Goal: Task Accomplishment & Management: Manage account settings

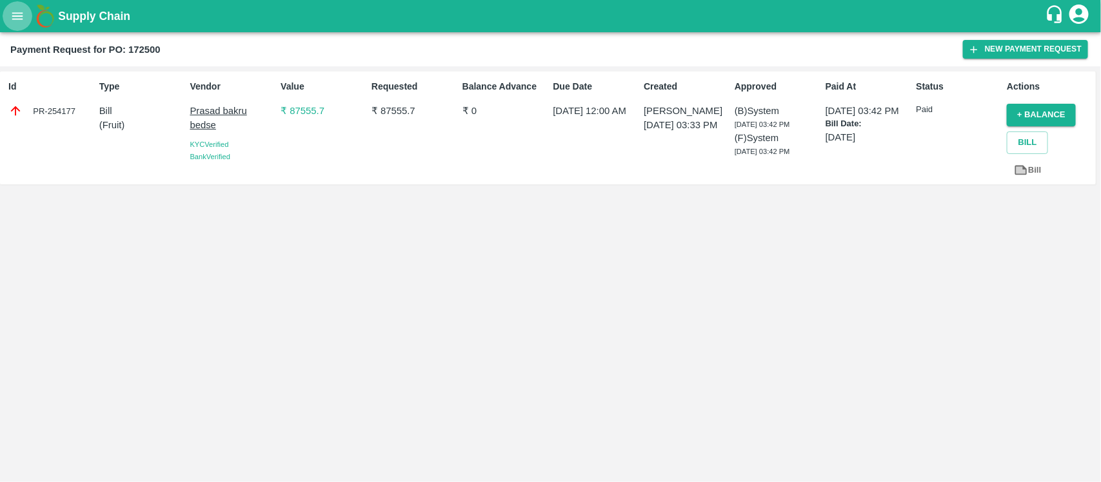
click at [20, 17] on icon "open drawer" at bounding box center [17, 16] width 14 height 14
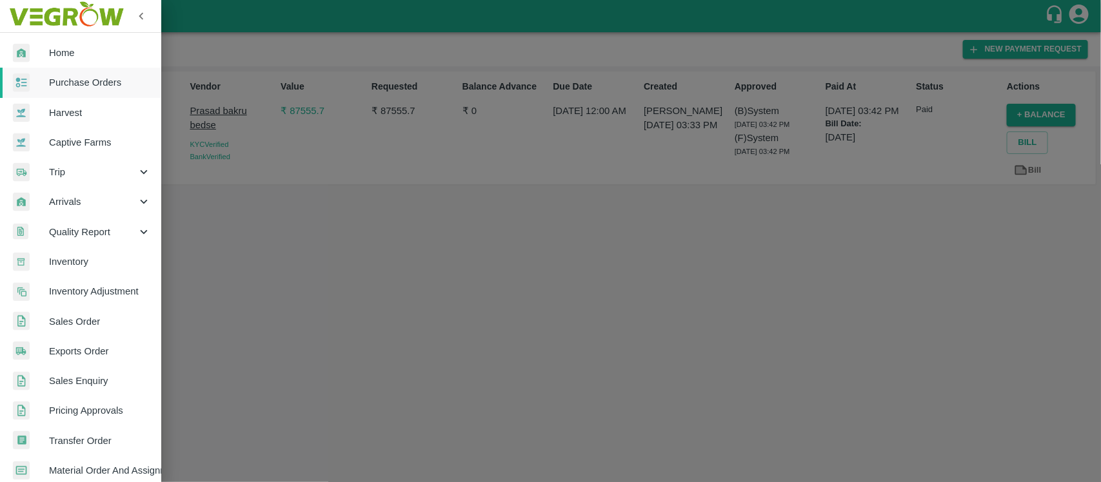
click at [92, 95] on link "Purchase Orders" at bounding box center [80, 83] width 161 height 30
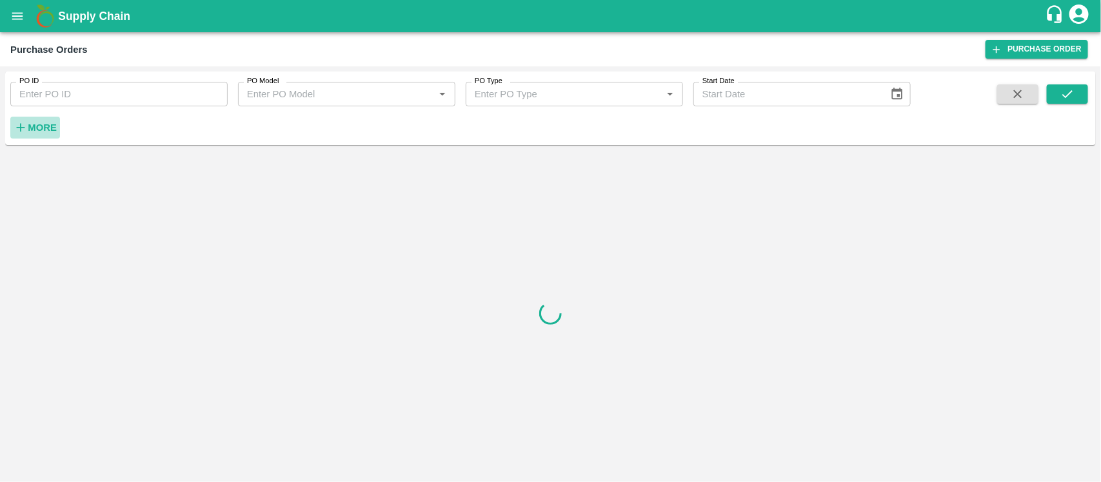
click at [50, 123] on strong "More" at bounding box center [42, 128] width 29 height 10
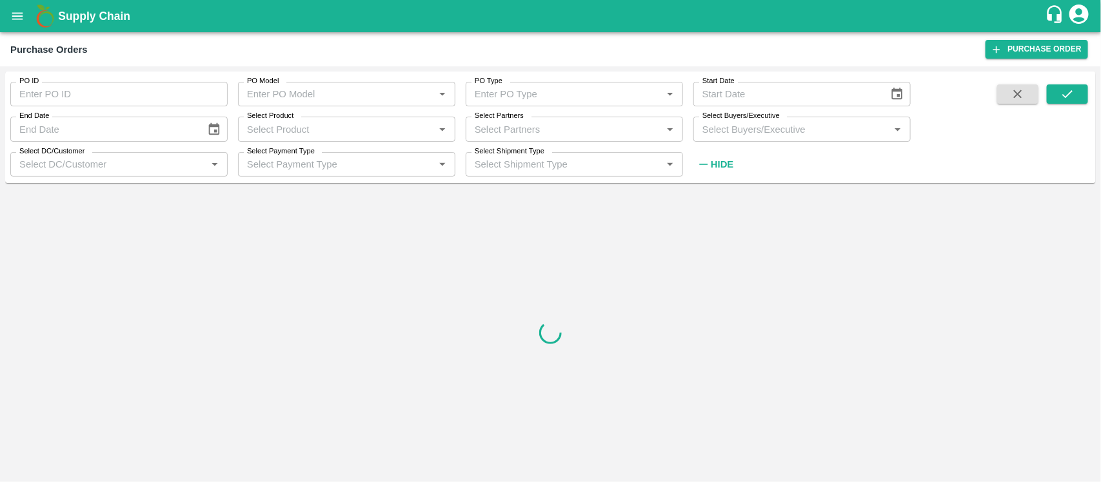
click at [495, 129] on input "Select Partners" at bounding box center [563, 129] width 188 height 17
paste input "7887835529"
type input "7887835529"
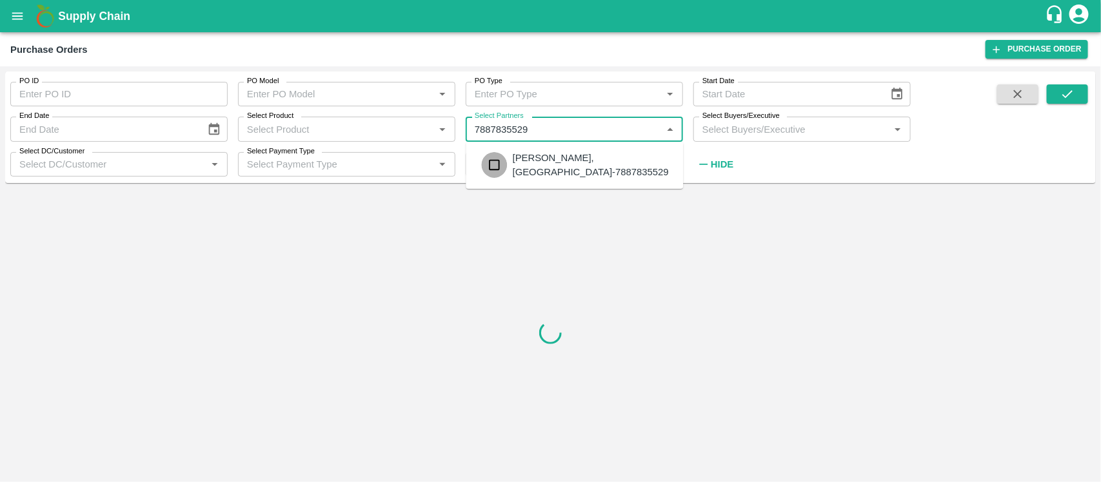
click at [497, 164] on input "checkbox" at bounding box center [495, 165] width 26 height 26
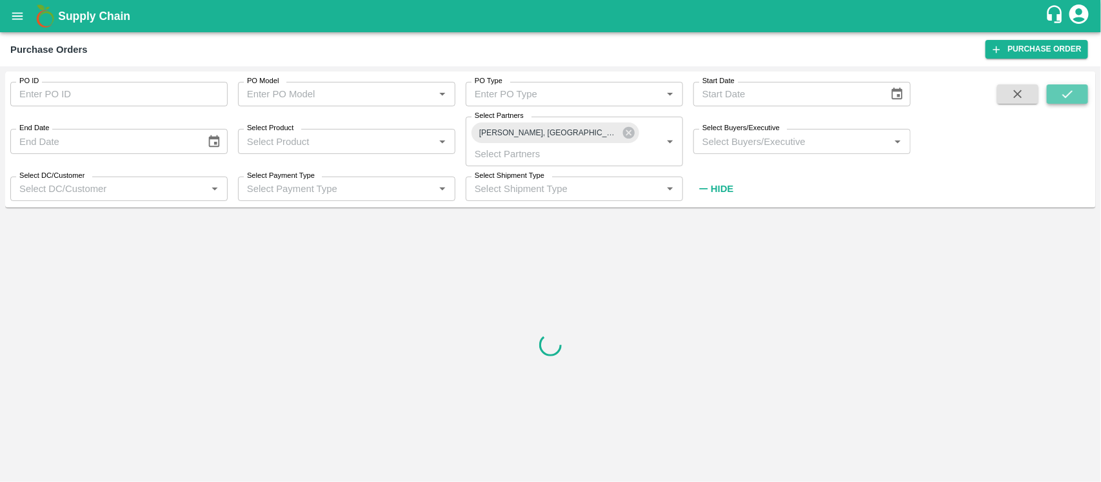
click at [1071, 98] on icon "submit" at bounding box center [1067, 94] width 14 height 14
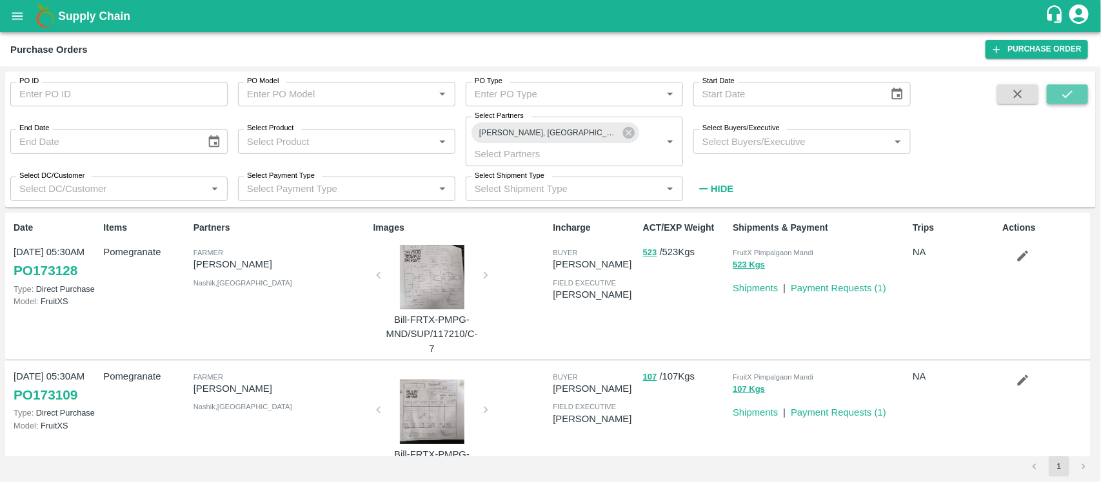
click at [1074, 98] on icon "submit" at bounding box center [1067, 94] width 14 height 14
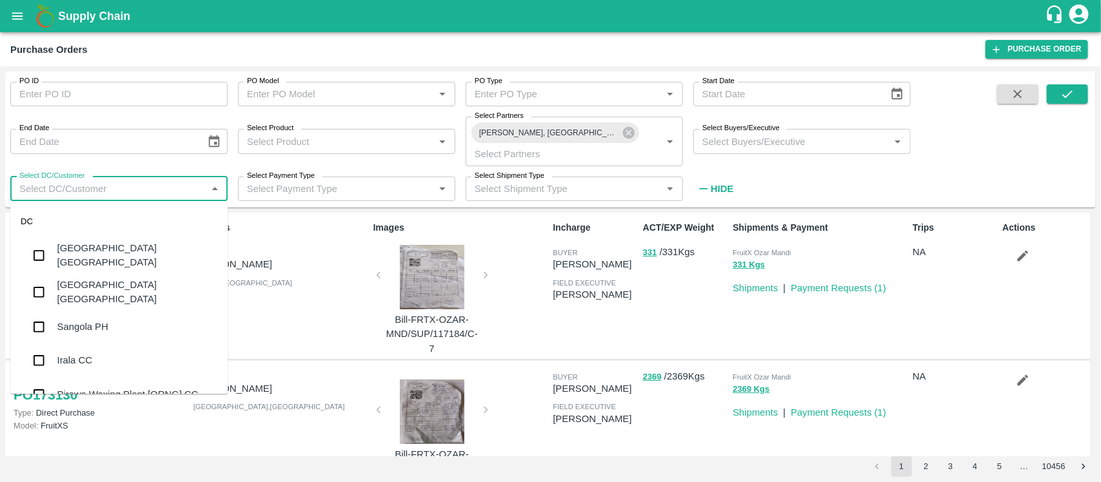
click at [176, 195] on input "Select DC/Customer" at bounding box center [108, 189] width 188 height 17
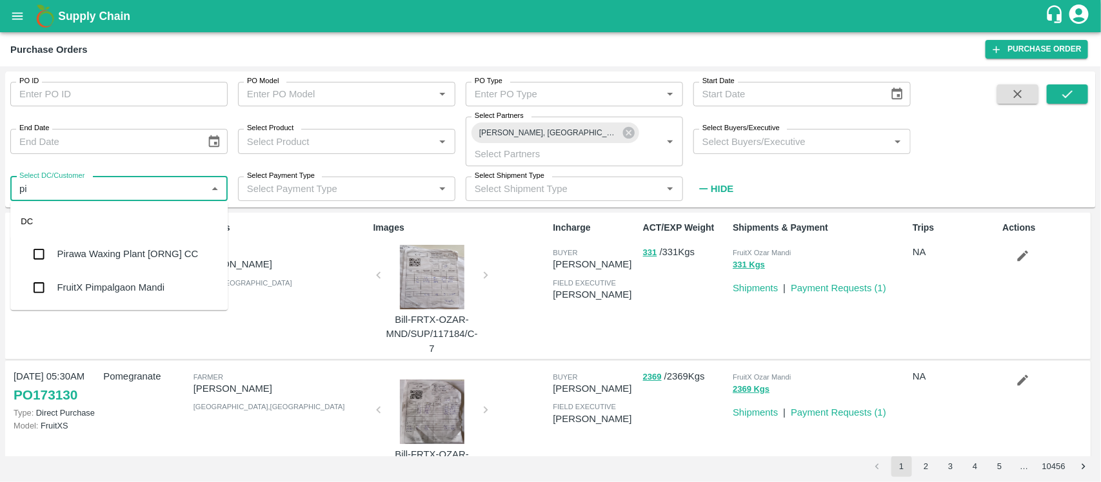
type input "pim"
click at [37, 250] on input "checkbox" at bounding box center [39, 255] width 26 height 26
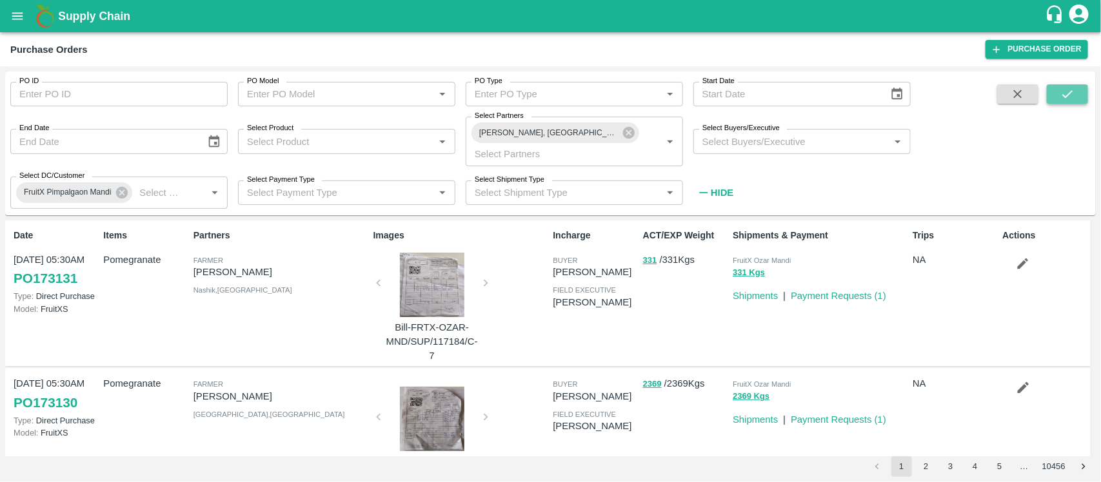
click at [1071, 92] on icon "submit" at bounding box center [1067, 94] width 10 height 8
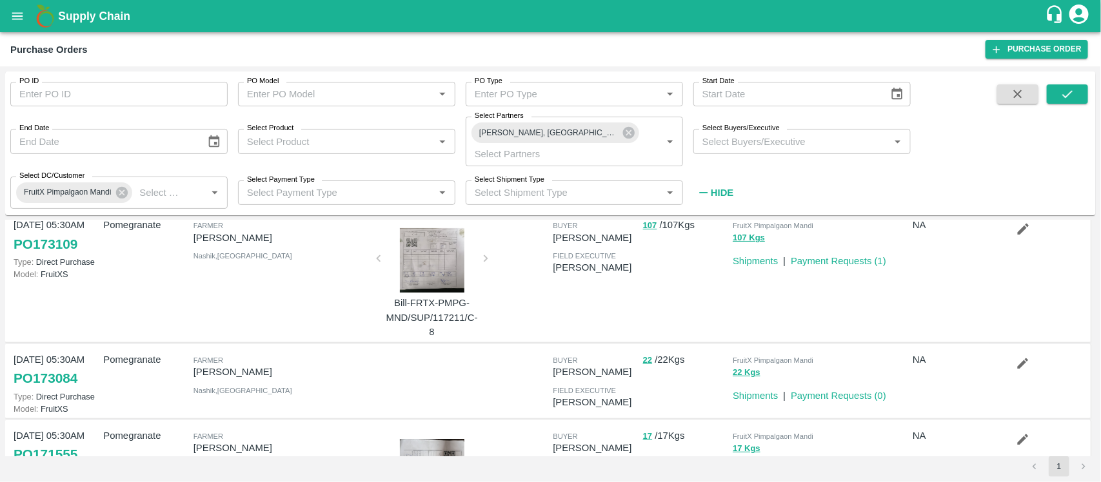
scroll to position [159, 0]
click at [1019, 358] on icon "button" at bounding box center [1023, 363] width 11 height 11
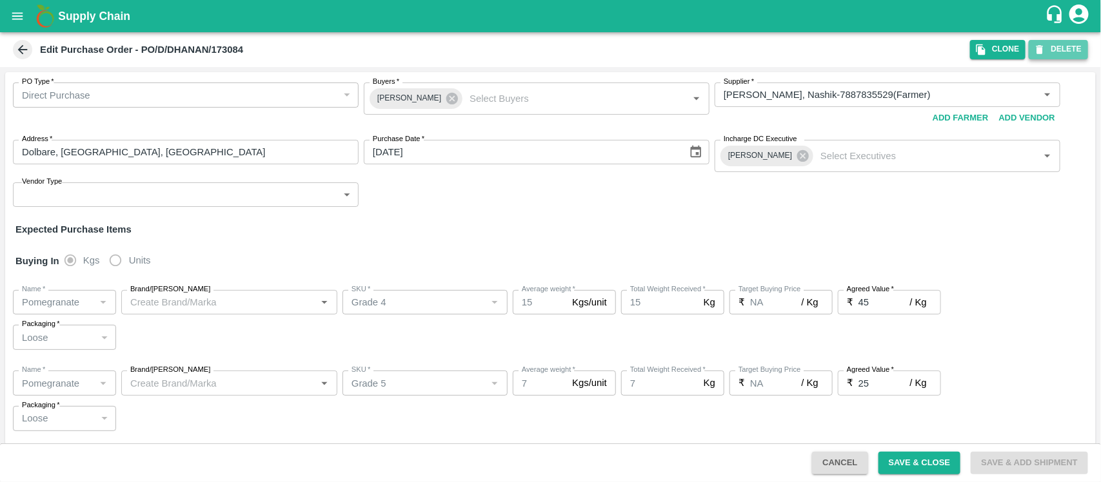
click at [1064, 52] on button "DELETE" at bounding box center [1058, 49] width 59 height 19
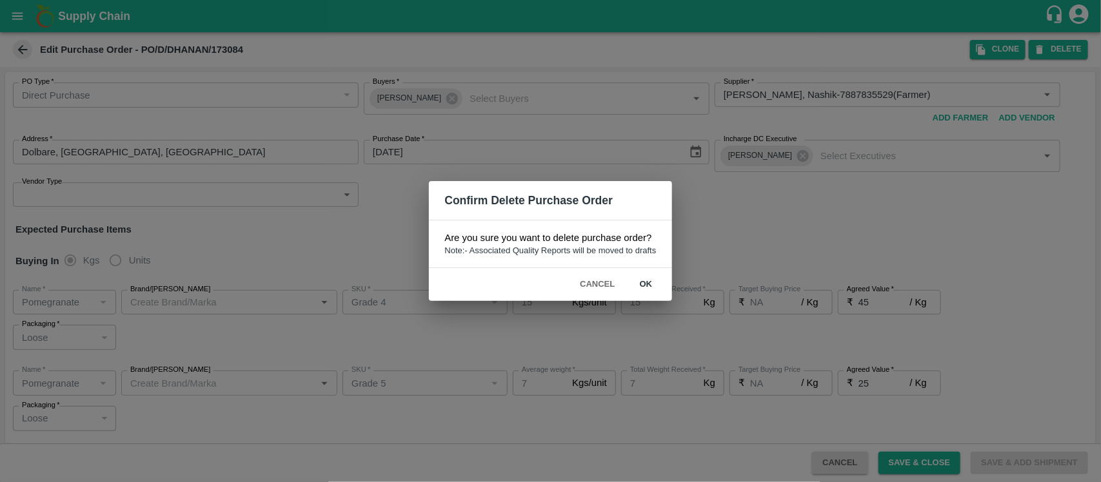
click at [648, 281] on button "ok" at bounding box center [646, 284] width 41 height 23
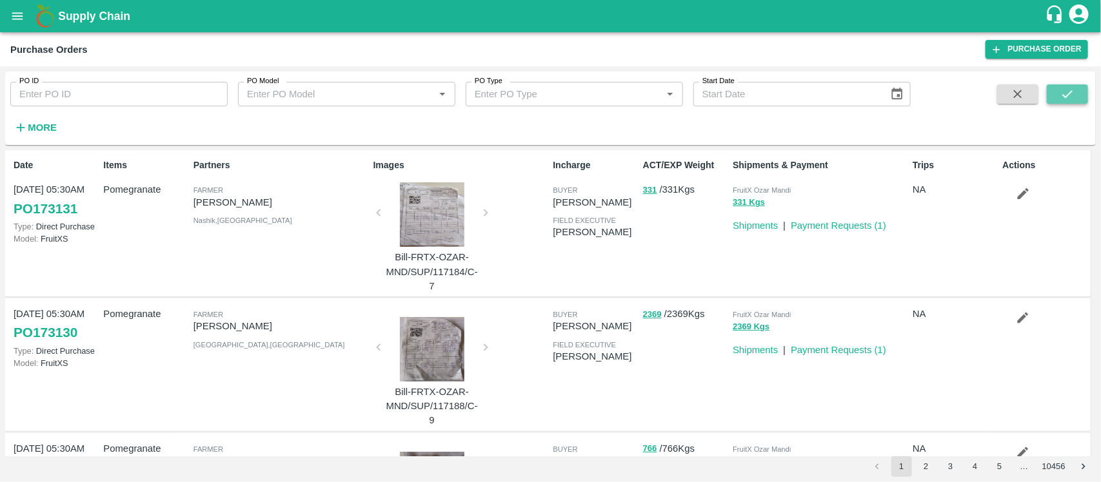
click at [1064, 94] on icon "submit" at bounding box center [1067, 94] width 14 height 14
